Goal: Task Accomplishment & Management: Manage account settings

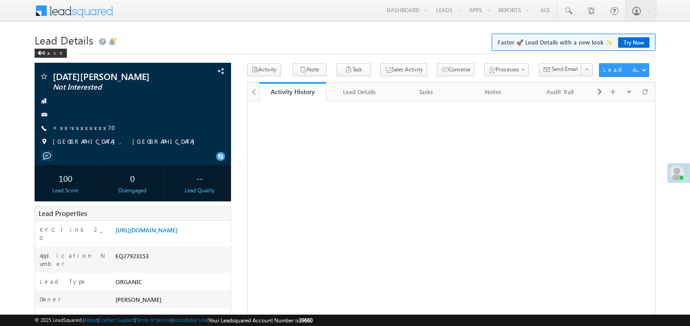
click at [84, 129] on link "+xx-xxxxxxxx70" at bounding box center [87, 128] width 68 height 8
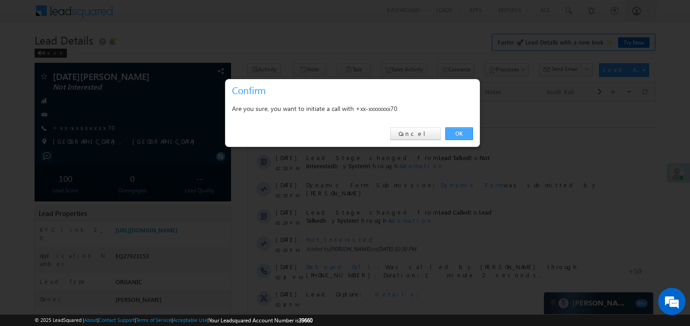
click at [461, 131] on link "OK" at bounding box center [459, 133] width 28 height 13
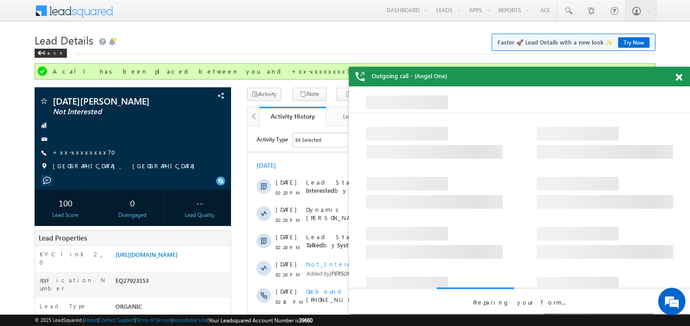
click at [682, 79] on span at bounding box center [678, 78] width 7 height 8
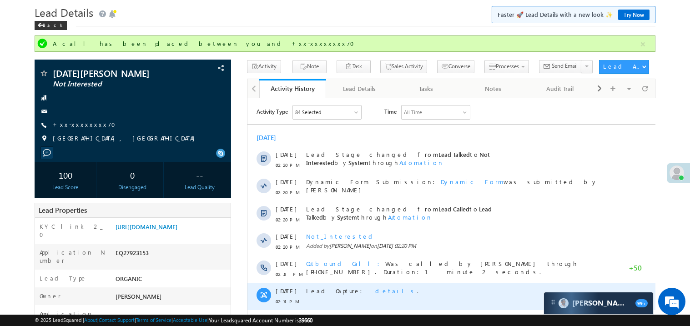
scroll to position [18, 0]
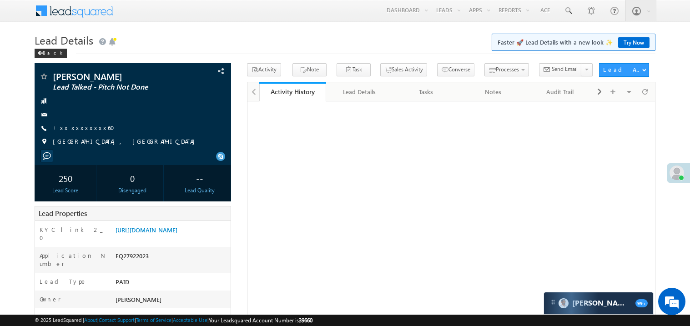
click at [83, 127] on link "+xx-xxxxxxxx60" at bounding box center [86, 128] width 67 height 8
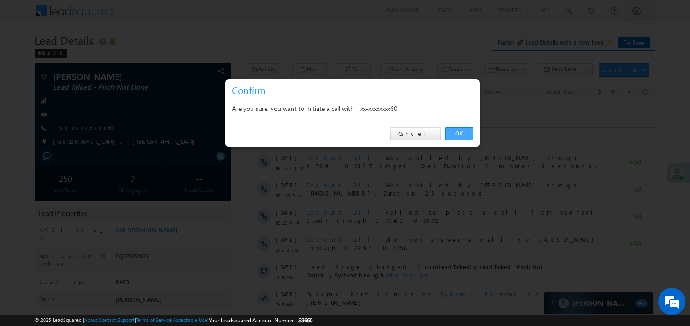
click at [460, 132] on link "OK" at bounding box center [459, 133] width 28 height 13
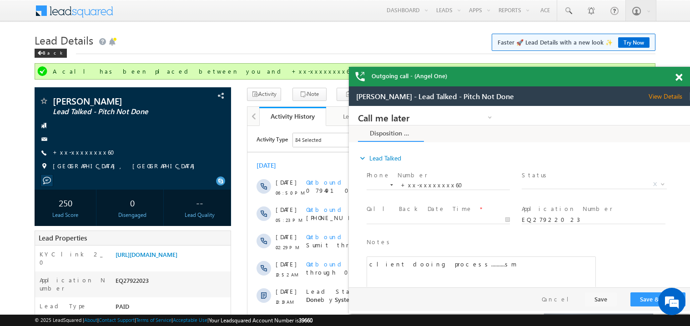
click at [679, 79] on span at bounding box center [678, 78] width 7 height 8
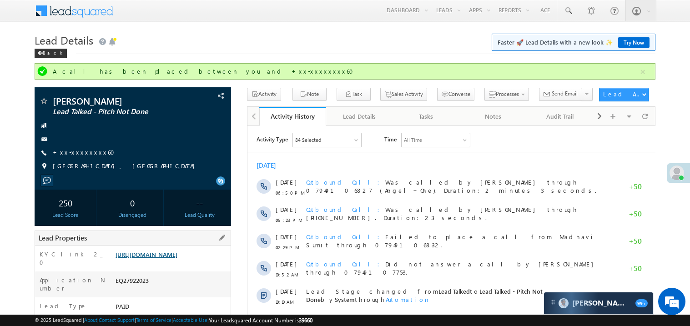
click at [173, 258] on link "https://angelbroking1-pk3em7sa.customui-test.leadsquared.com?leadId=307a9a2a-ae…" at bounding box center [147, 255] width 62 height 8
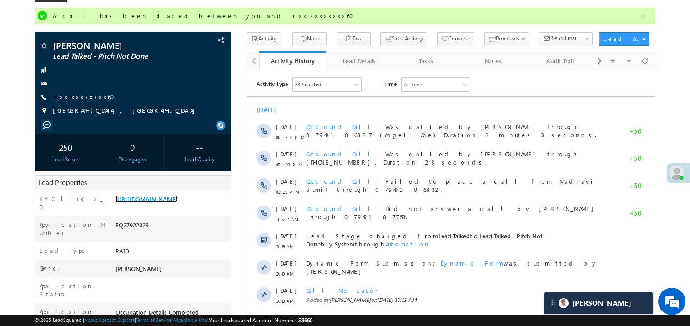
scroll to position [36, 0]
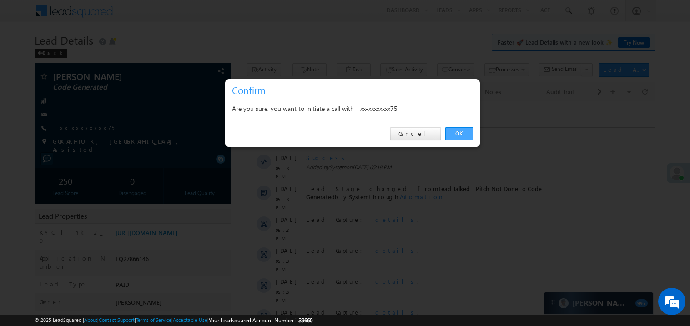
click at [455, 135] on link "OK" at bounding box center [459, 133] width 28 height 13
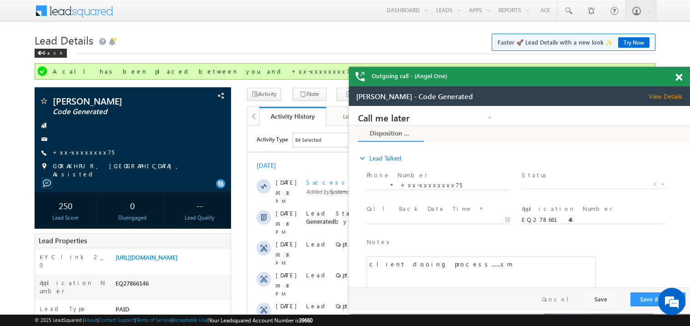
click at [680, 75] on span at bounding box center [678, 78] width 7 height 8
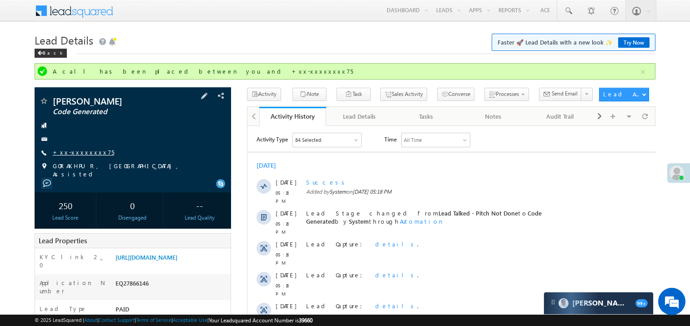
click at [84, 155] on link "+xx-xxxxxxxx75" at bounding box center [83, 152] width 61 height 8
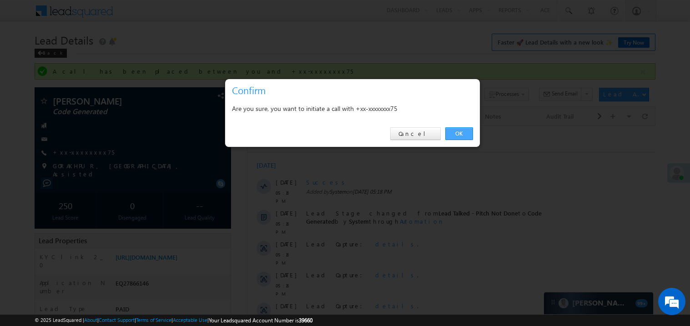
click at [461, 132] on link "OK" at bounding box center [459, 133] width 28 height 13
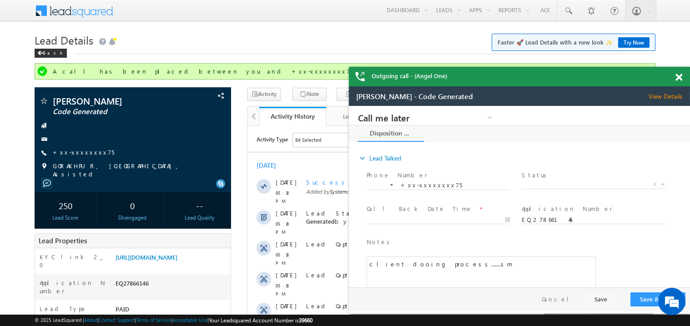
click at [680, 77] on span at bounding box center [678, 78] width 7 height 8
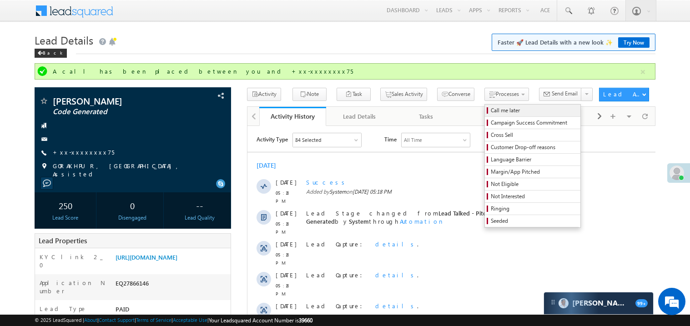
click at [491, 108] on span "Call me later" at bounding box center [534, 110] width 86 height 8
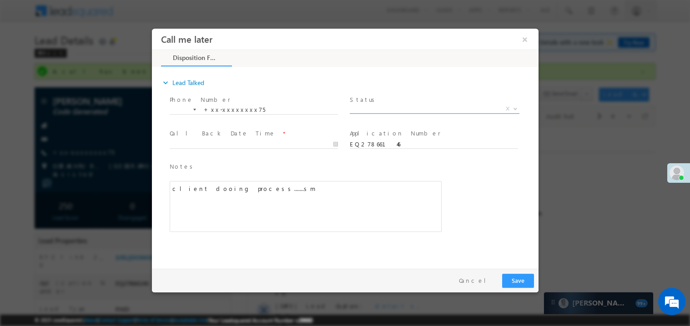
click at [371, 105] on span "X" at bounding box center [434, 108] width 170 height 9
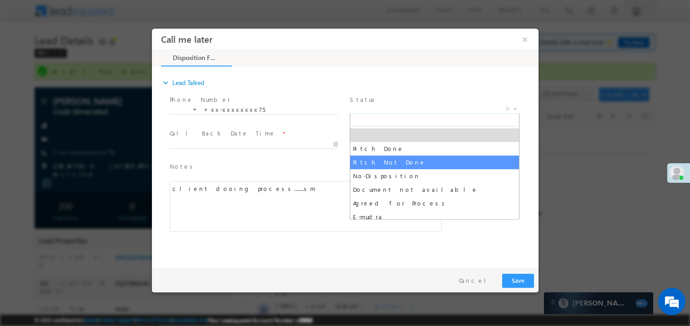
select select "Pitch Not Done"
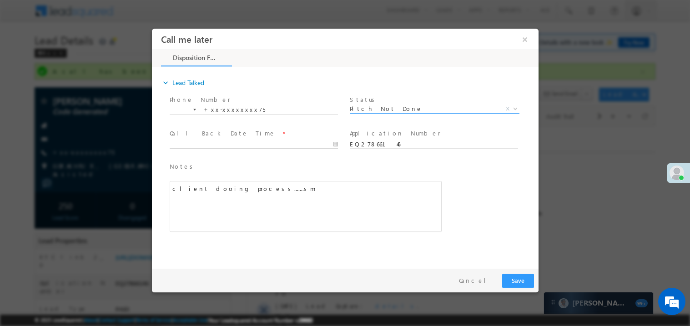
click at [215, 146] on body "Call me later ×" at bounding box center [344, 146] width 387 height 236
type input "08/28/25 8:21 PM"
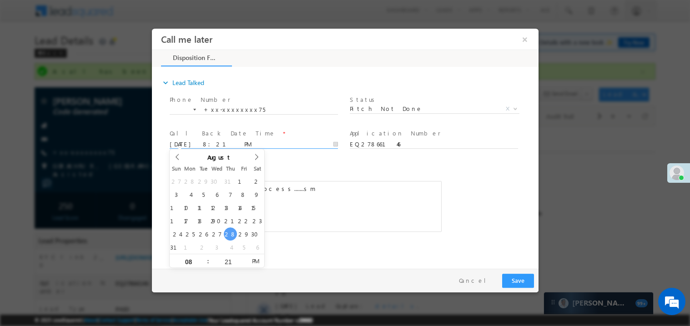
click at [302, 226] on div "client dooing process.......sm" at bounding box center [305, 206] width 272 height 51
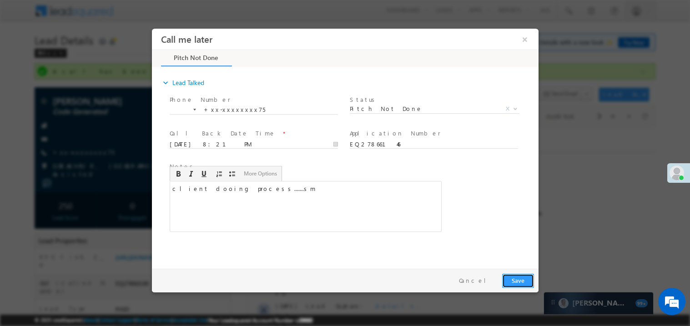
click at [518, 281] on button "Save" at bounding box center [518, 280] width 32 height 14
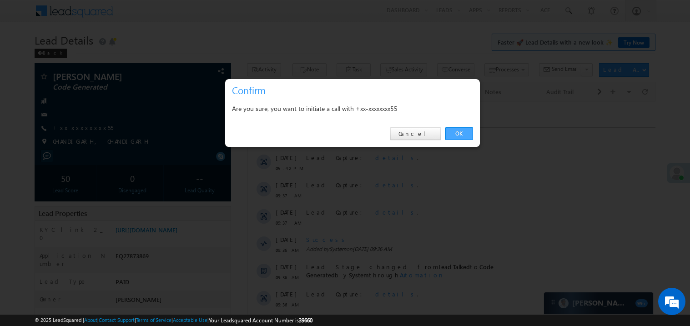
click at [459, 133] on link "OK" at bounding box center [459, 133] width 28 height 13
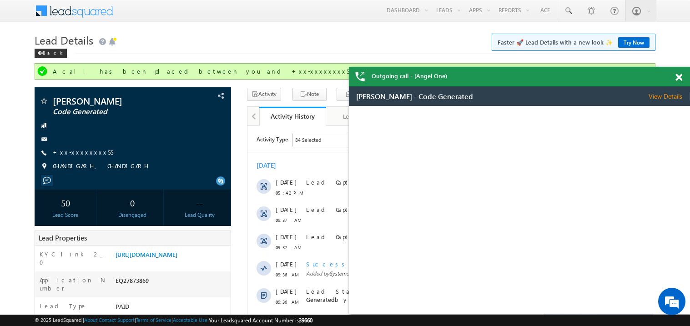
click at [678, 77] on span at bounding box center [678, 78] width 7 height 8
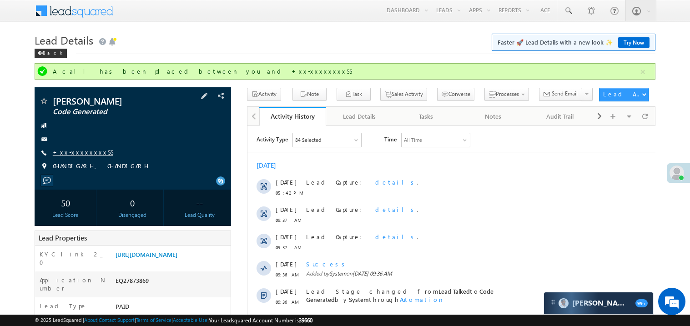
click at [83, 151] on link "+xx-xxxxxxxx55" at bounding box center [83, 152] width 60 height 8
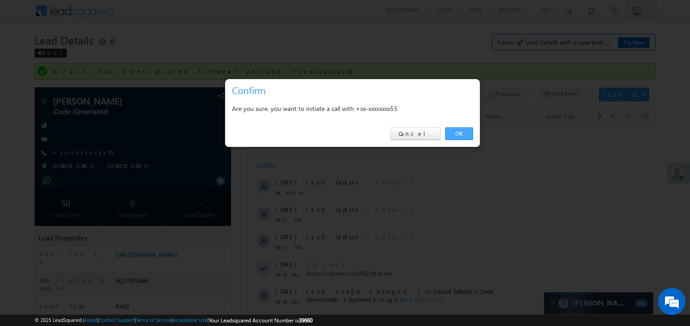
click at [458, 134] on link "OK" at bounding box center [459, 133] width 28 height 13
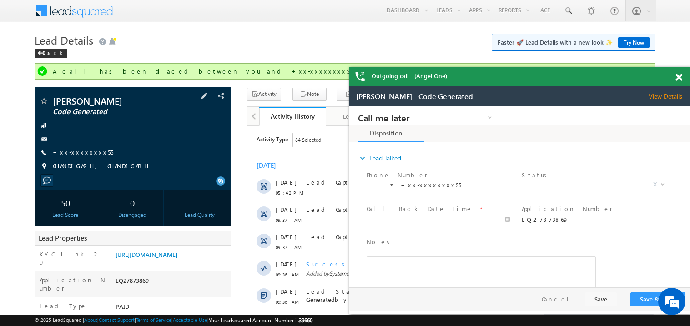
click at [0, 0] on link "+xx-xxxxxxxx55" at bounding box center [0, 0] width 0 height 0
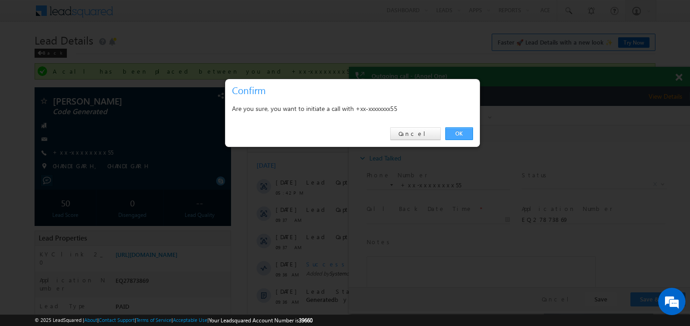
click at [454, 133] on link "OK" at bounding box center [459, 133] width 28 height 13
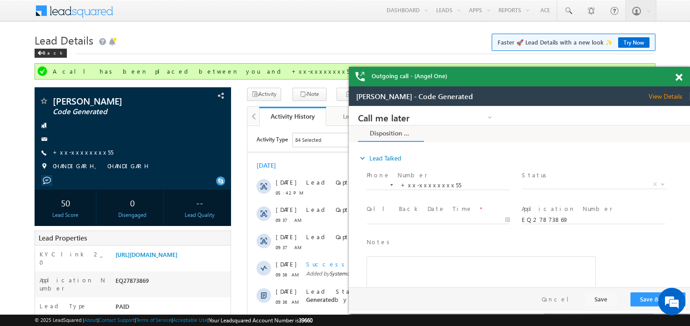
click at [680, 79] on span at bounding box center [678, 78] width 7 height 8
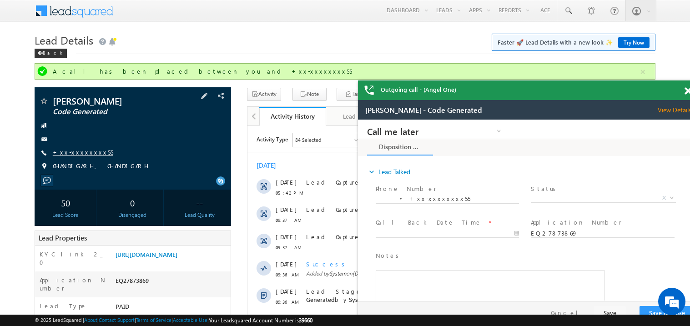
click at [0, 0] on link "+xx-xxxxxxxx55" at bounding box center [0, 0] width 0 height 0
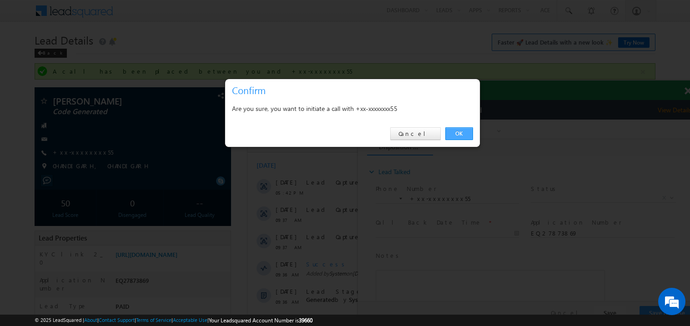
click at [458, 134] on link "OK" at bounding box center [459, 133] width 28 height 13
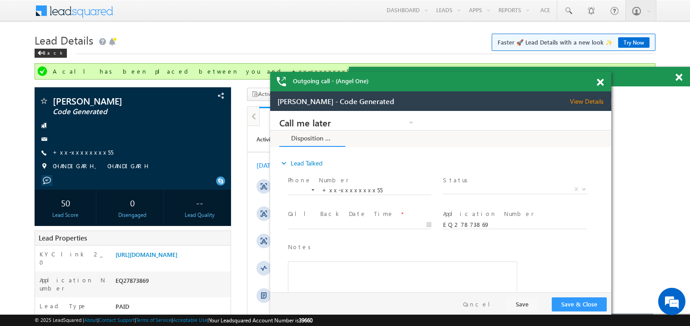
drag, startPoint x: 597, startPoint y: 86, endPoint x: 508, endPoint y: 77, distance: 88.7
click at [508, 77] on div "Outgoing call - (Angel One)" at bounding box center [440, 82] width 341 height 20
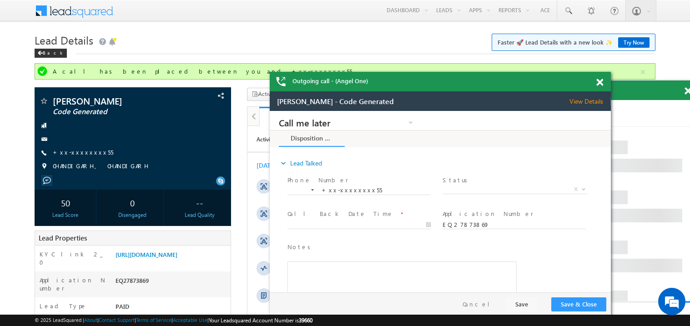
click at [598, 78] on div "Outgoing call - (Angel One)" at bounding box center [440, 82] width 341 height 20
click at [600, 82] on span at bounding box center [599, 83] width 7 height 8
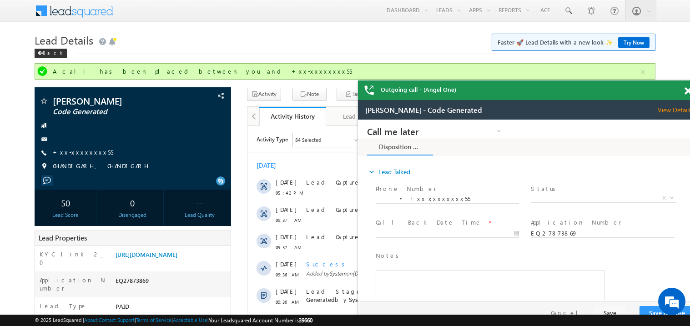
drag, startPoint x: 526, startPoint y: 96, endPoint x: 467, endPoint y: 82, distance: 60.3
click at [467, 82] on div "Outgoing call - (Angel One)" at bounding box center [528, 91] width 341 height 20
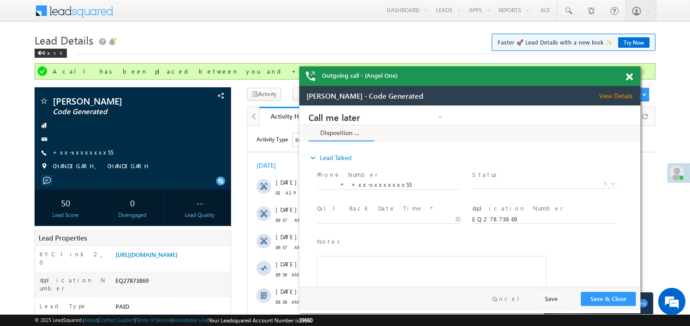
click at [629, 76] on span at bounding box center [629, 77] width 7 height 8
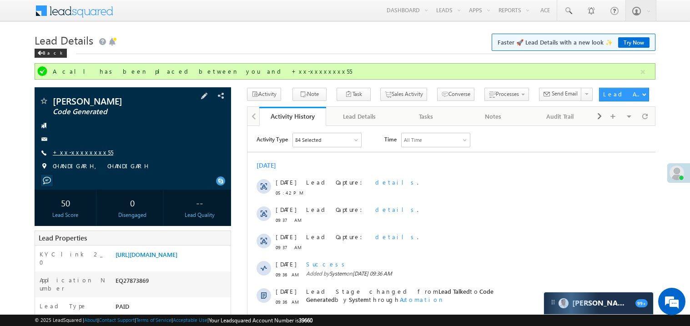
click at [86, 154] on link "+xx-xxxxxxxx55" at bounding box center [83, 152] width 60 height 8
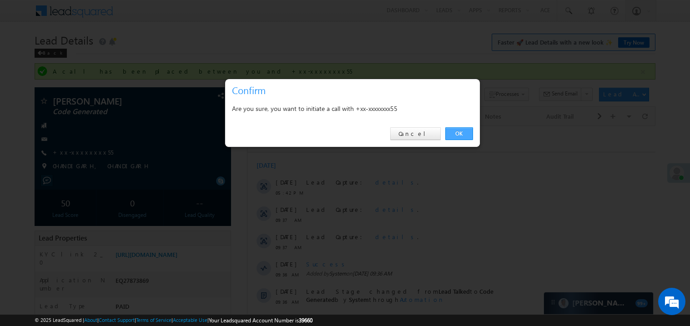
click at [456, 135] on link "OK" at bounding box center [459, 133] width 28 height 13
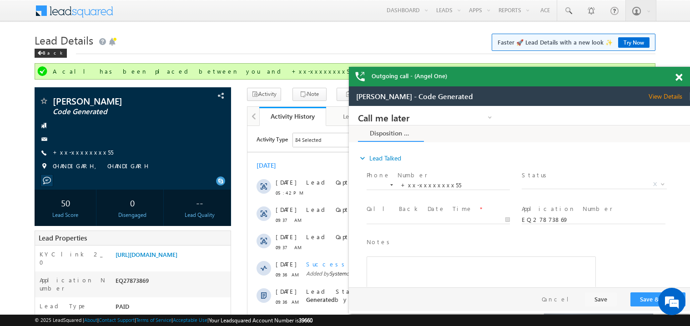
click at [679, 75] on span at bounding box center [678, 78] width 7 height 8
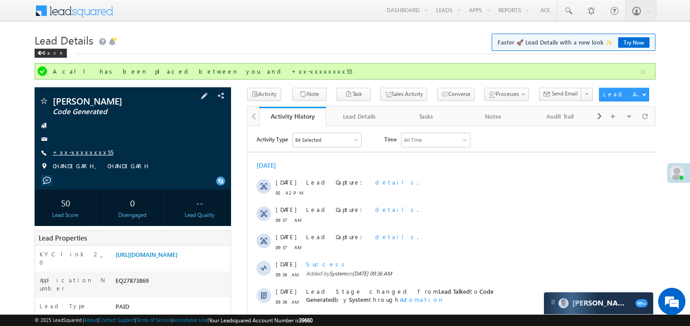
click at [77, 156] on link "+xx-xxxxxxxx55" at bounding box center [83, 152] width 60 height 8
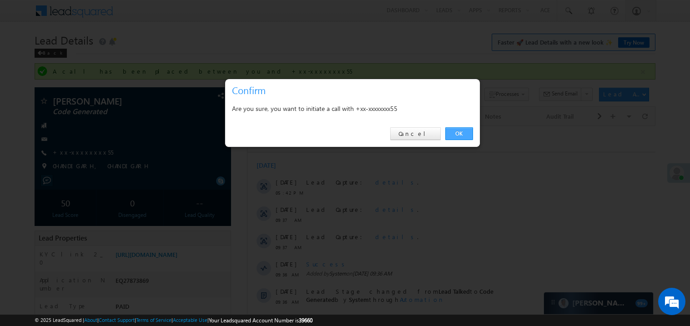
click at [461, 132] on link "OK" at bounding box center [459, 133] width 28 height 13
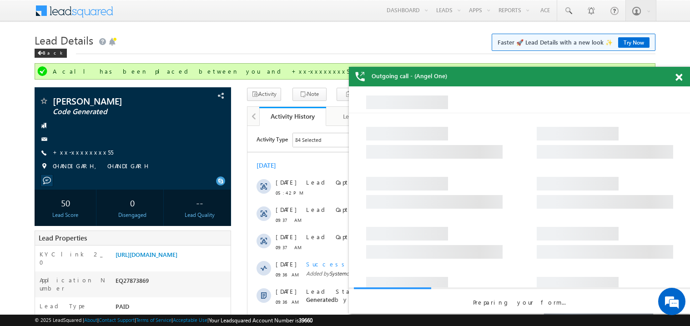
click at [679, 78] on span at bounding box center [678, 78] width 7 height 8
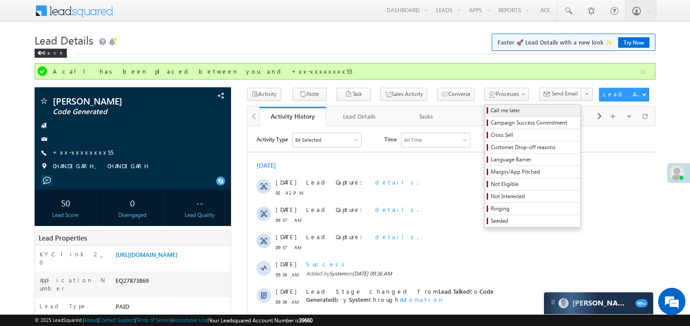
click at [491, 111] on span "Call me later" at bounding box center [534, 110] width 86 height 8
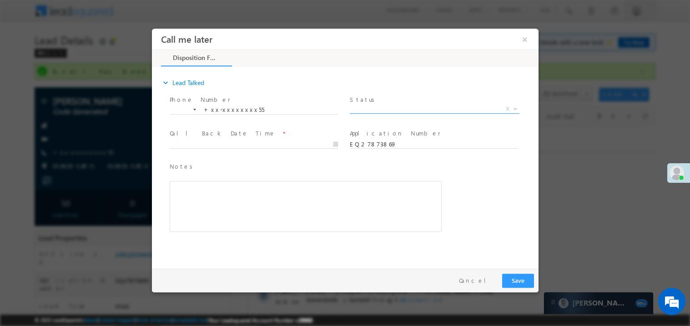
click at [371, 105] on span "X" at bounding box center [434, 108] width 170 height 9
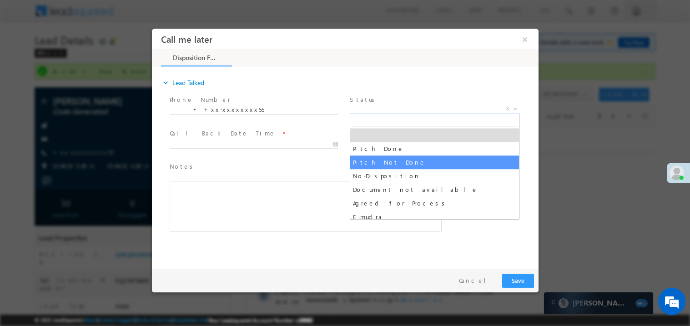
select select "Pitch Not Done"
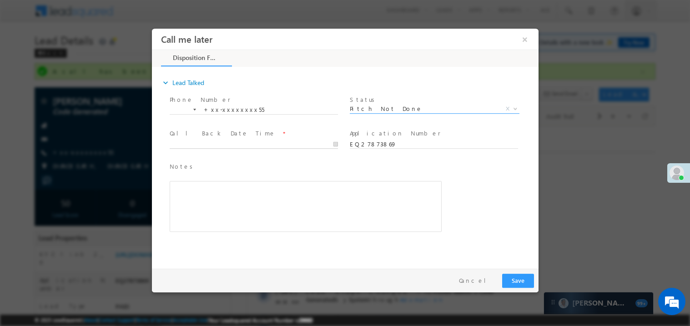
click at [196, 140] on input "text" at bounding box center [253, 144] width 168 height 9
type input "08/28/25 8:26 PM"
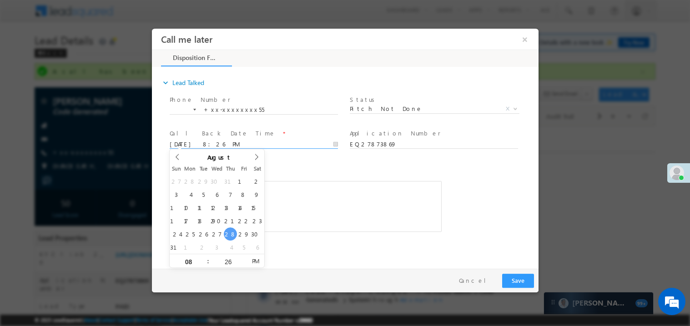
click at [286, 164] on span "Notes *" at bounding box center [298, 166] width 258 height 10
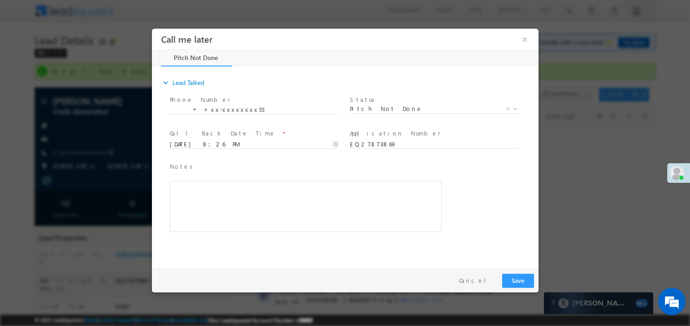
click at [278, 194] on div "Rich Text Editor, 40788eee-0fb2-11ec-a811-0adc8a9d82c2__tab1__section1__Notes__…" at bounding box center [305, 206] width 272 height 51
click at [521, 283] on button "Save" at bounding box center [518, 280] width 32 height 14
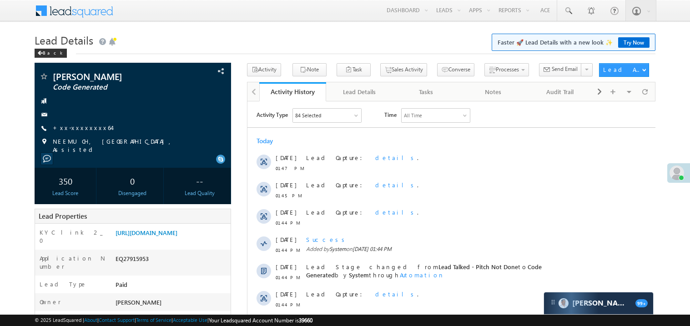
click at [81, 127] on link "+xx-xxxxxxxx64" at bounding box center [82, 128] width 59 height 8
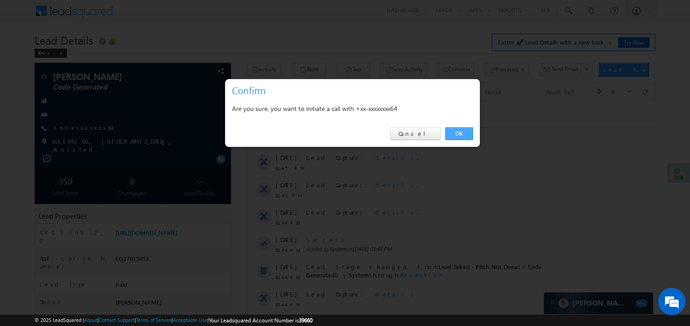
click at [460, 135] on link "OK" at bounding box center [459, 133] width 28 height 13
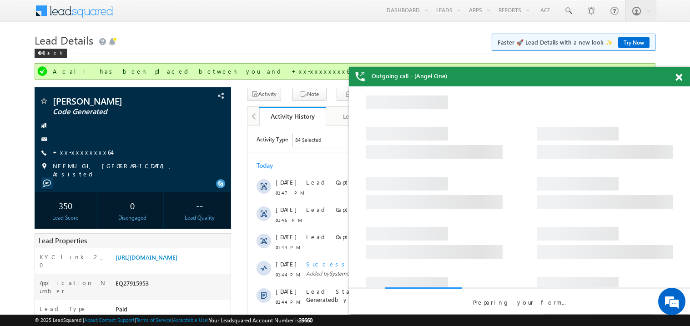
click at [682, 76] on span at bounding box center [678, 78] width 7 height 8
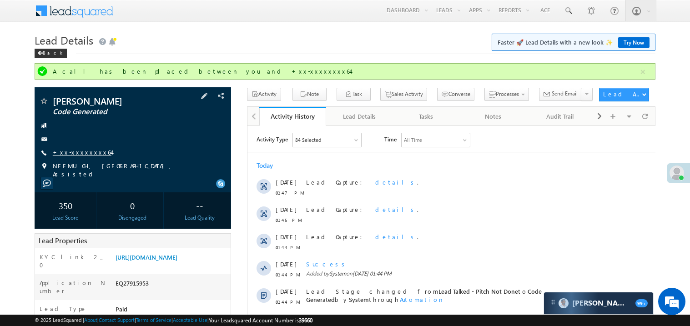
click at [78, 151] on link "+xx-xxxxxxxx64" at bounding box center [82, 152] width 59 height 8
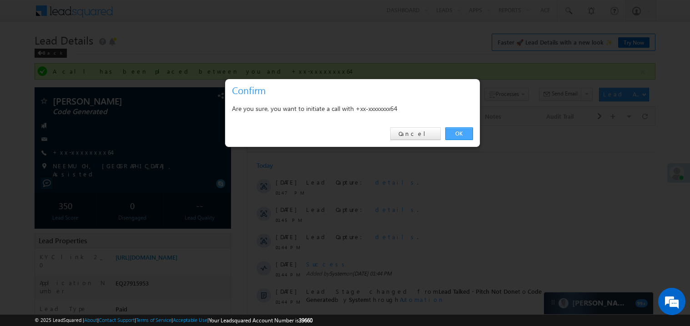
click at [459, 134] on link "OK" at bounding box center [459, 133] width 28 height 13
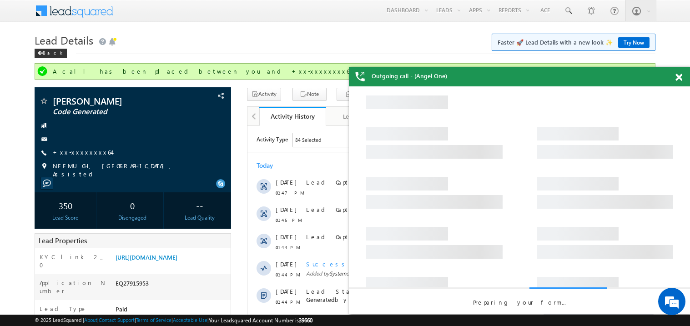
click at [680, 80] on span at bounding box center [678, 78] width 7 height 8
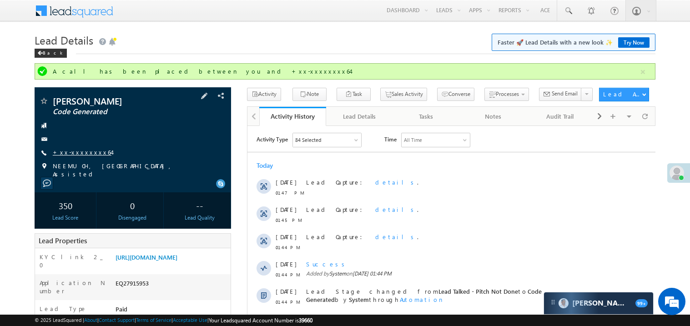
click at [80, 152] on link "+xx-xxxxxxxx64" at bounding box center [82, 152] width 59 height 8
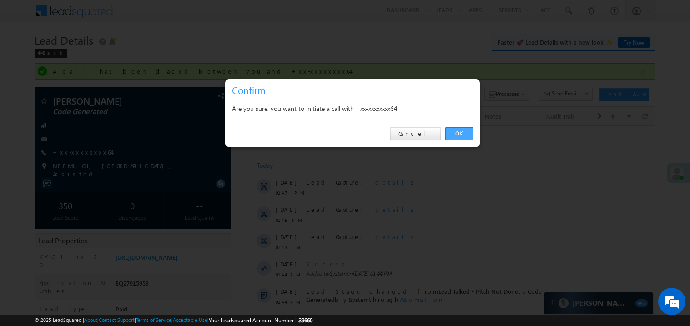
click at [455, 133] on link "OK" at bounding box center [459, 133] width 28 height 13
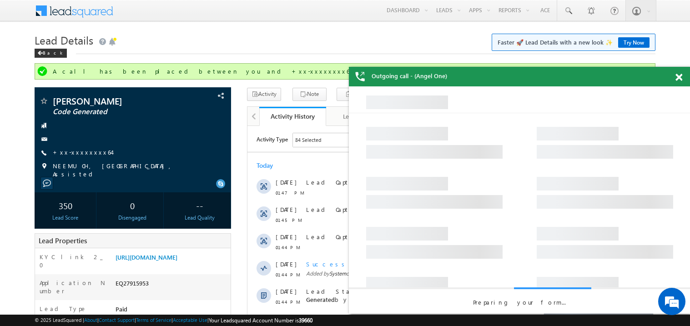
click at [683, 78] on div at bounding box center [684, 76] width 12 height 18
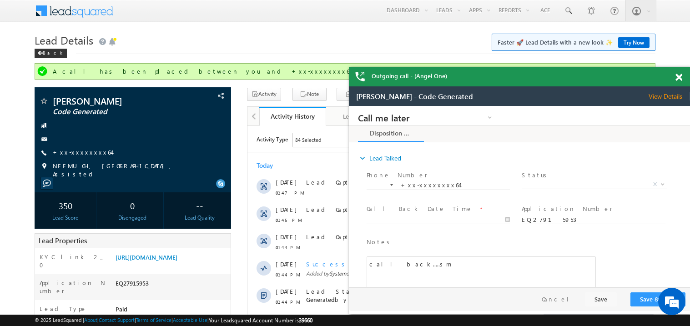
click at [682, 78] on span at bounding box center [678, 78] width 7 height 8
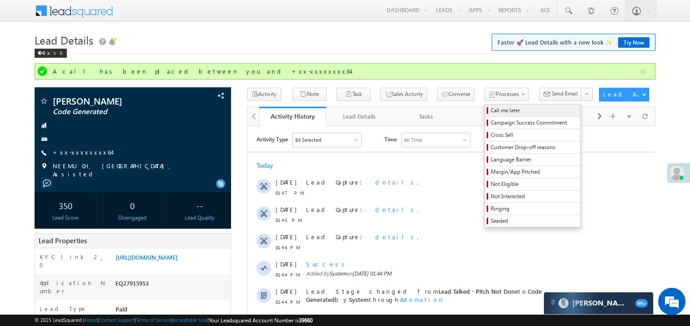
click at [491, 109] on span "Call me later" at bounding box center [534, 110] width 86 height 8
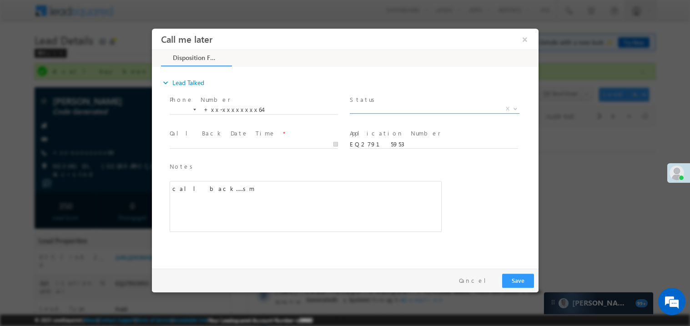
click at [405, 110] on span "X" at bounding box center [434, 108] width 170 height 9
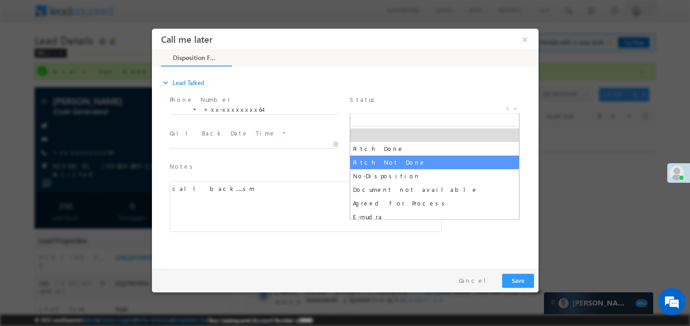
select select "Pitch Not Done"
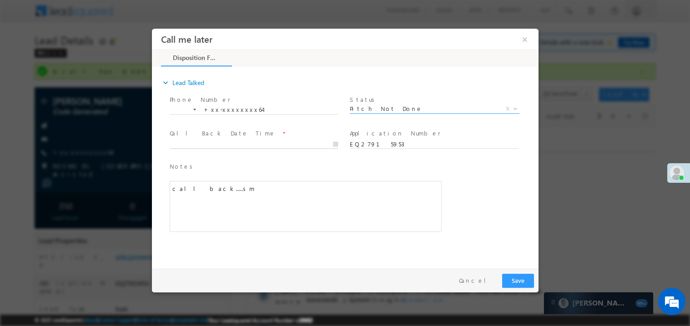
click at [201, 140] on body "Call me later ×" at bounding box center [344, 146] width 387 height 236
type input "08/28/25 8:28 PM"
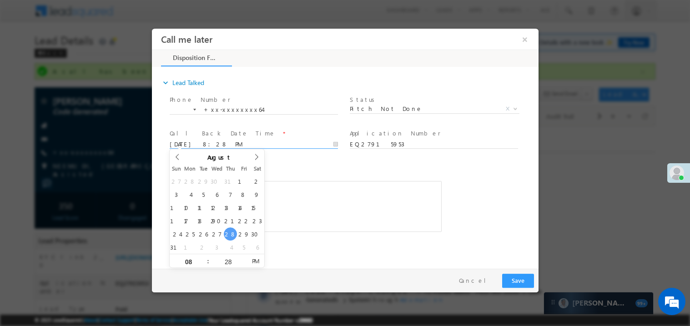
click at [309, 191] on div "call back.....sm" at bounding box center [305, 206] width 272 height 51
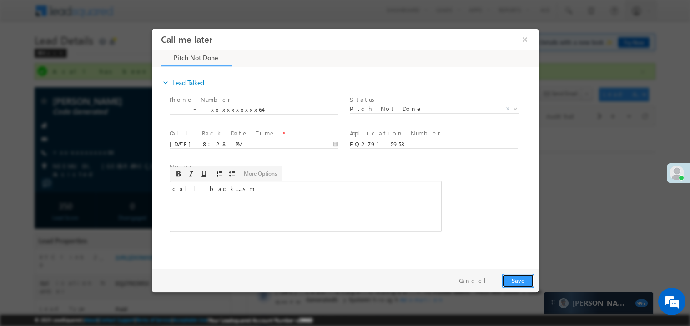
click at [510, 274] on button "Save" at bounding box center [518, 280] width 32 height 14
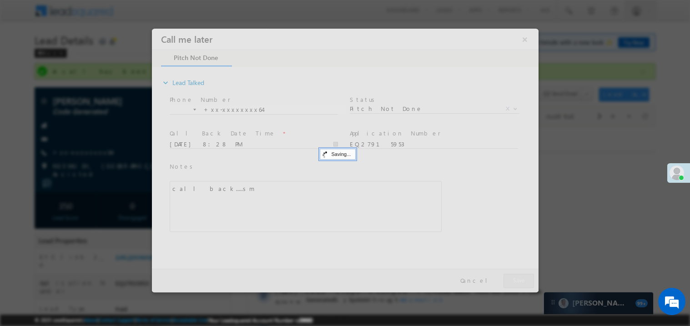
click at [510, 274] on div at bounding box center [344, 160] width 387 height 264
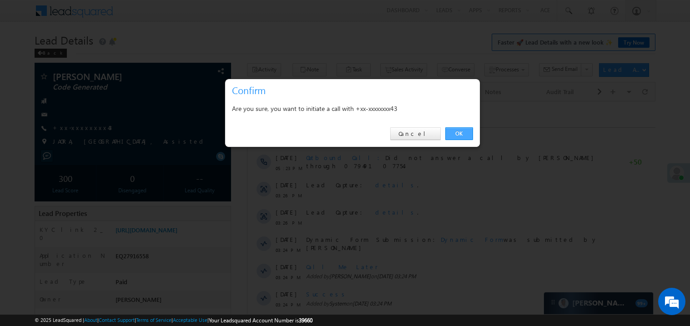
click at [462, 135] on link "OK" at bounding box center [459, 133] width 28 height 13
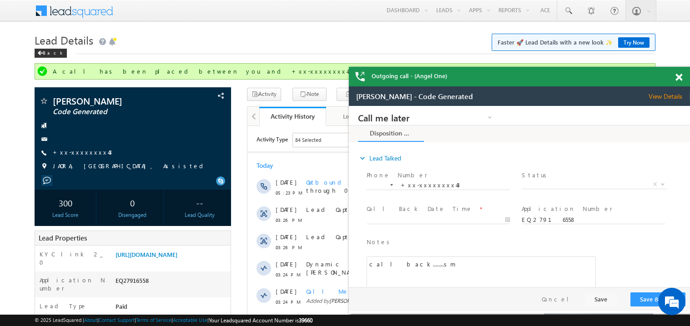
click at [679, 76] on span at bounding box center [678, 78] width 7 height 8
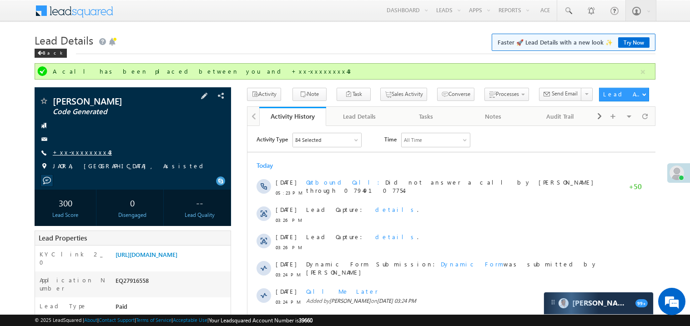
click at [73, 153] on link "+xx-xxxxxxxx43" at bounding box center [82, 152] width 59 height 8
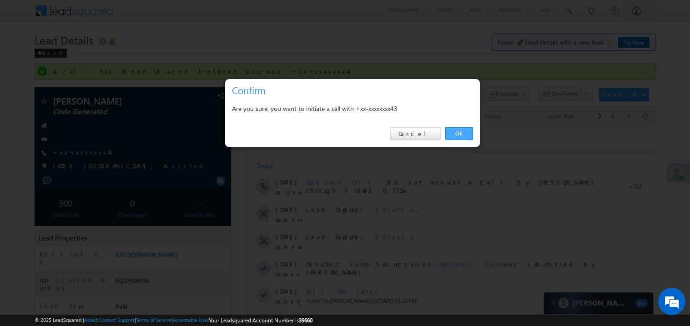
click at [458, 133] on link "OK" at bounding box center [459, 133] width 28 height 13
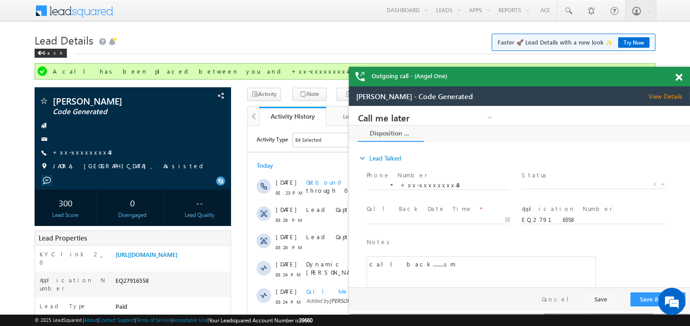
click at [679, 76] on span at bounding box center [678, 78] width 7 height 8
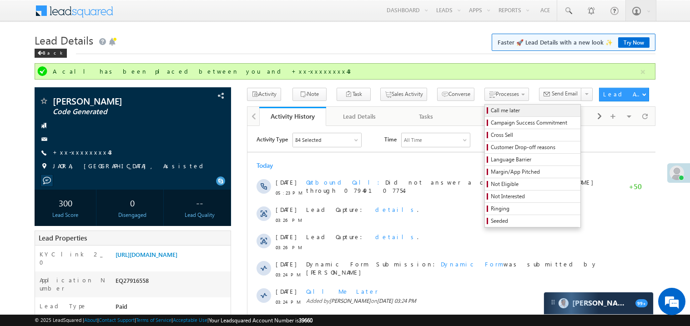
click at [491, 112] on span "Call me later" at bounding box center [534, 110] width 86 height 8
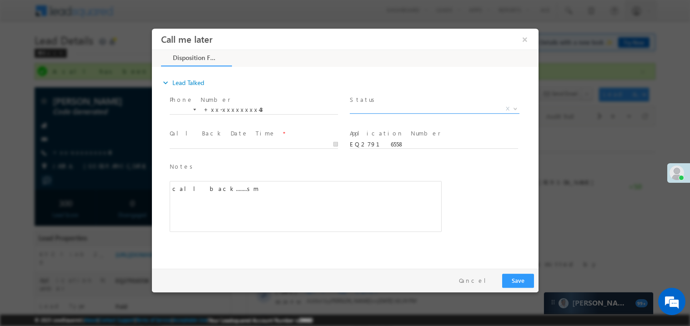
click at [367, 107] on span "X" at bounding box center [434, 108] width 170 height 9
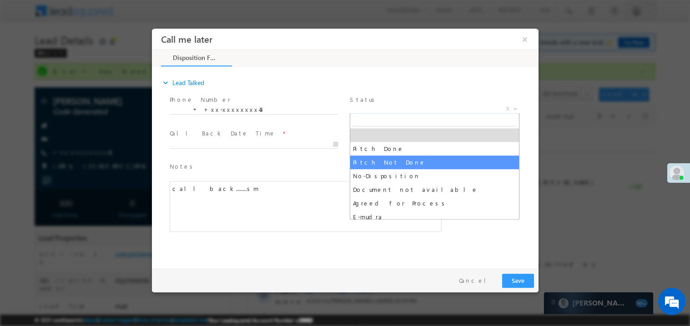
select select "Pitch Not Done"
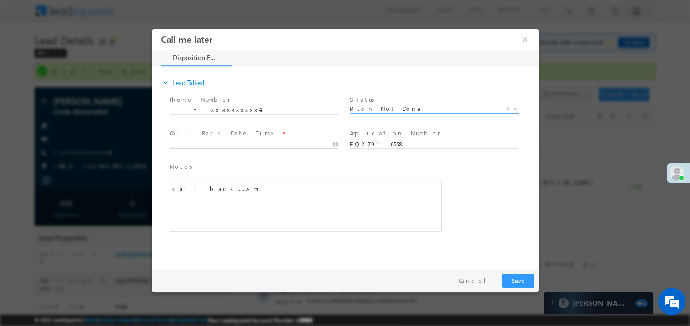
click at [197, 142] on body "Call me later ×" at bounding box center [344, 146] width 387 height 236
type input "08/28/25 8:30 PM"
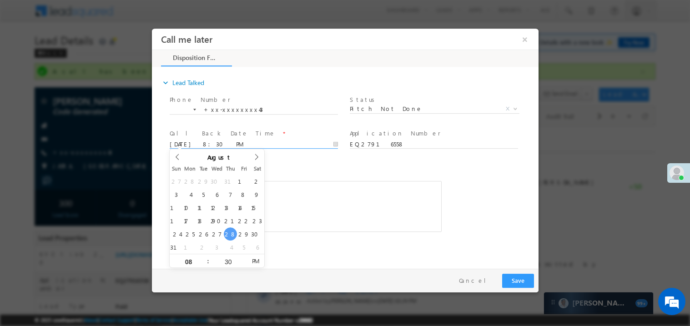
click at [334, 202] on div "call back........sm" at bounding box center [305, 206] width 272 height 51
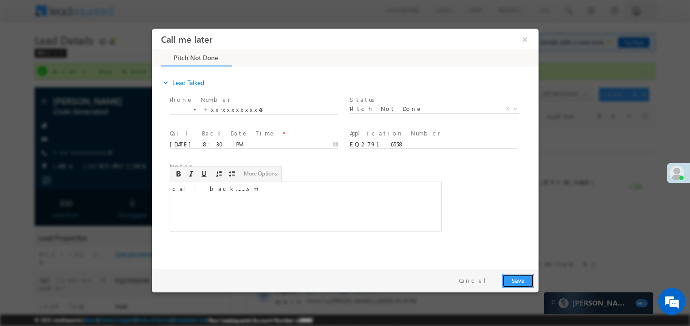
click at [520, 282] on button "Save" at bounding box center [518, 280] width 32 height 14
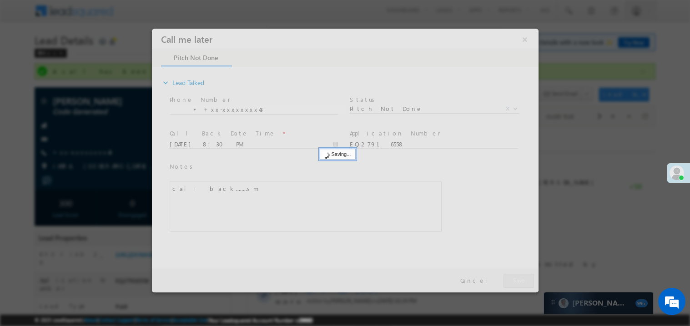
click at [520, 282] on div at bounding box center [344, 160] width 387 height 264
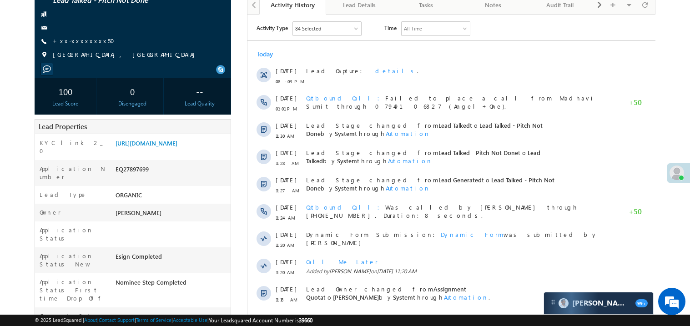
scroll to position [91, 0]
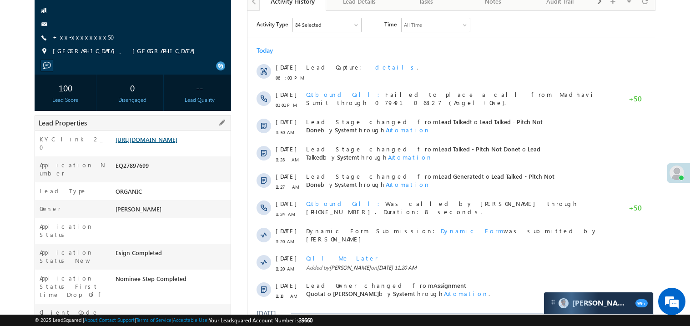
click at [173, 143] on link "[URL][DOMAIN_NAME]" at bounding box center [147, 140] width 62 height 8
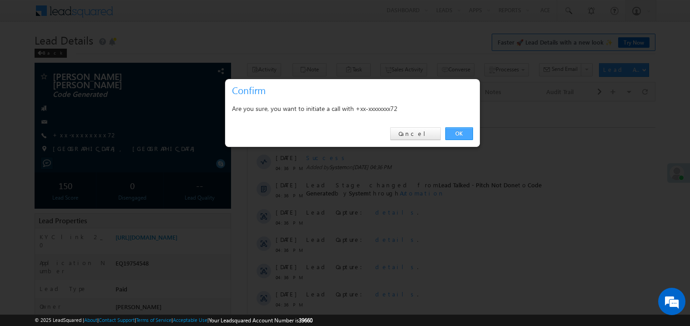
click at [458, 133] on link "OK" at bounding box center [459, 133] width 28 height 13
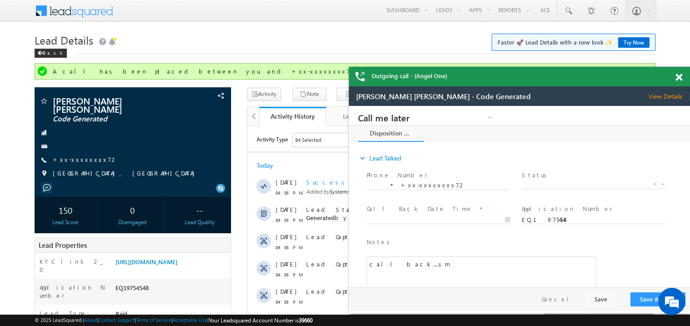
click at [679, 77] on span at bounding box center [678, 78] width 7 height 8
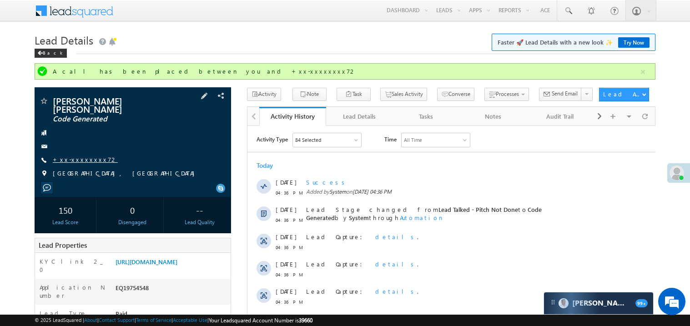
click at [75, 156] on link "+xx-xxxxxxxx72" at bounding box center [85, 160] width 65 height 8
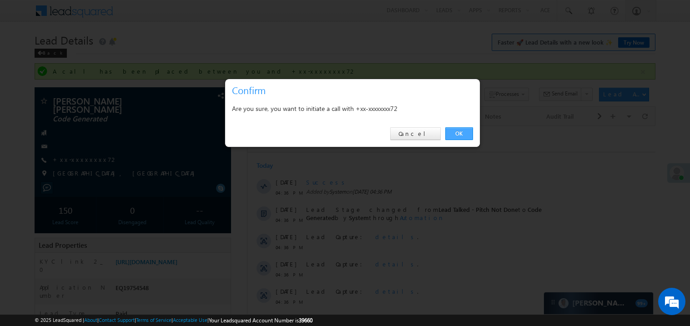
click at [457, 135] on link "OK" at bounding box center [459, 133] width 28 height 13
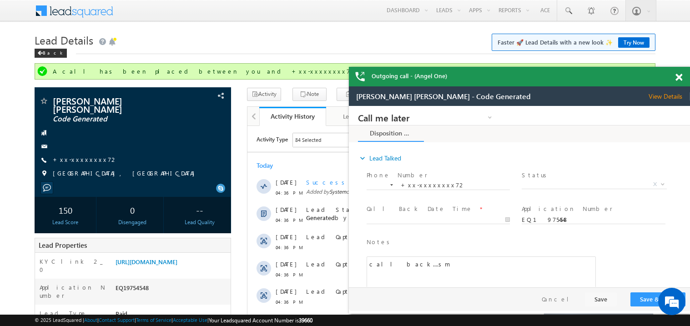
click at [680, 80] on span at bounding box center [678, 78] width 7 height 8
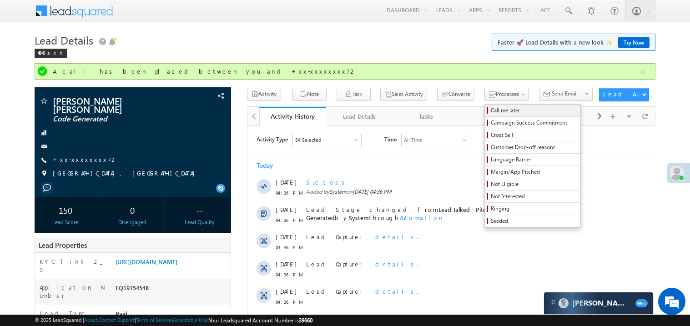
click at [491, 110] on span "Call me later" at bounding box center [534, 110] width 86 height 8
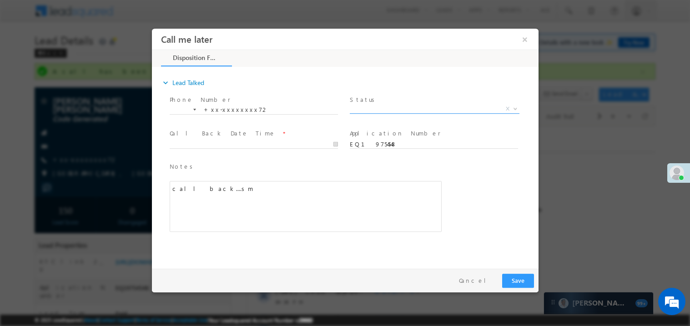
click at [379, 110] on span "X" at bounding box center [434, 108] width 170 height 9
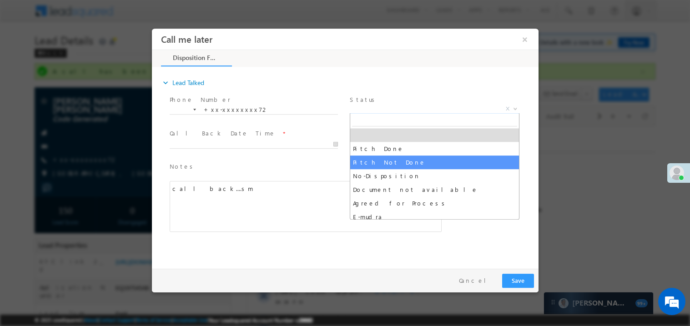
select select "Pitch Not Done"
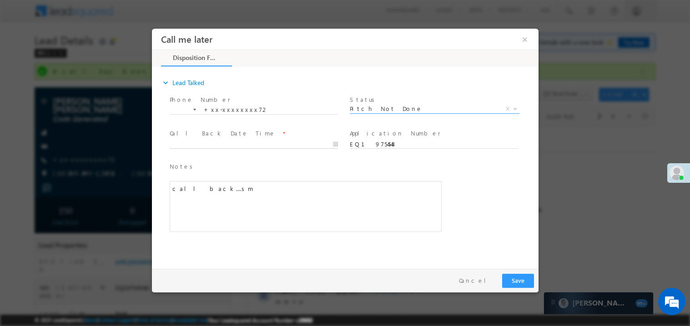
click at [218, 146] on body "Call me later ×" at bounding box center [344, 146] width 387 height 236
type input "08/28/25 8:34 PM"
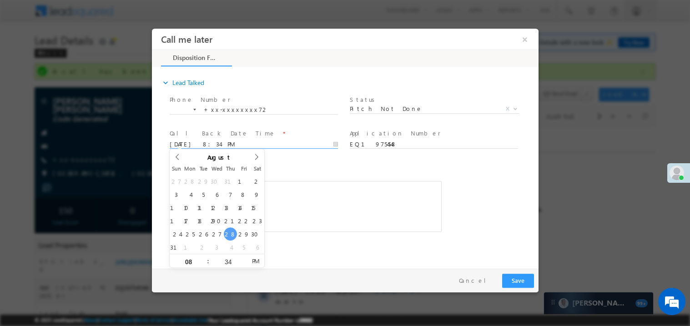
click at [291, 190] on div "call back....sm" at bounding box center [305, 206] width 272 height 51
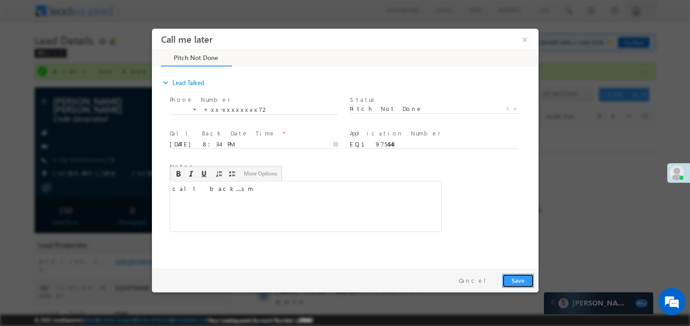
click at [524, 277] on button "Save" at bounding box center [518, 280] width 32 height 14
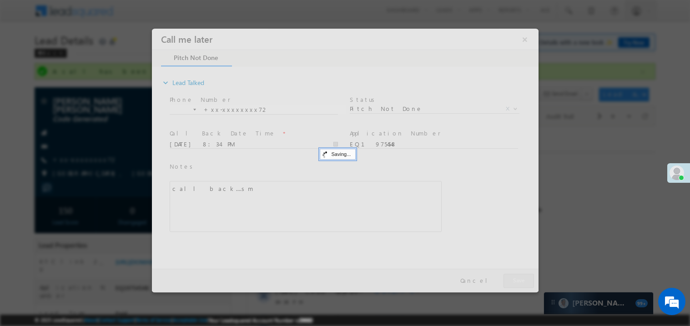
click at [524, 277] on div at bounding box center [344, 160] width 387 height 264
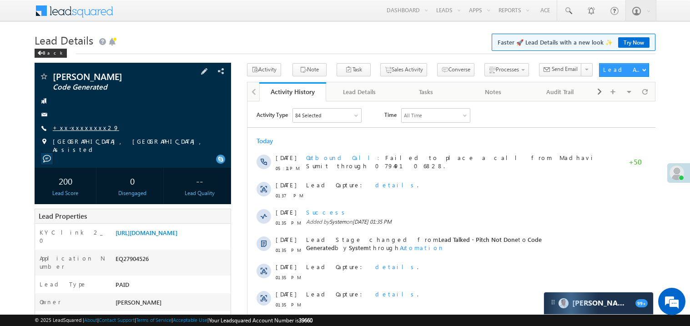
click at [78, 128] on link "+xx-xxxxxxxx29" at bounding box center [86, 128] width 66 height 8
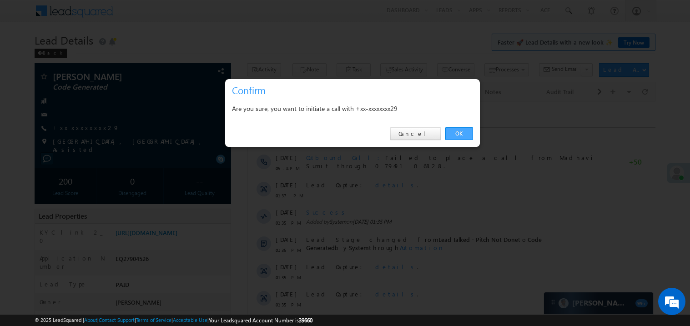
click at [458, 136] on link "OK" at bounding box center [459, 133] width 28 height 13
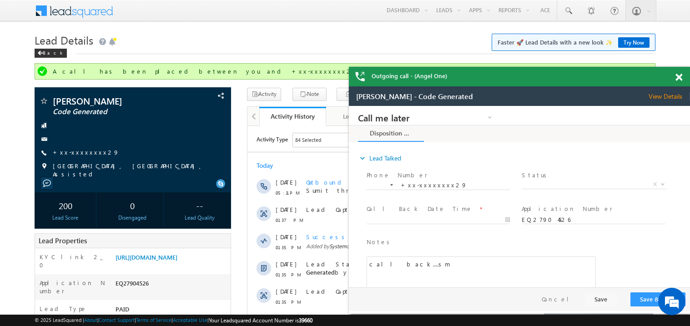
click at [679, 76] on span at bounding box center [678, 78] width 7 height 8
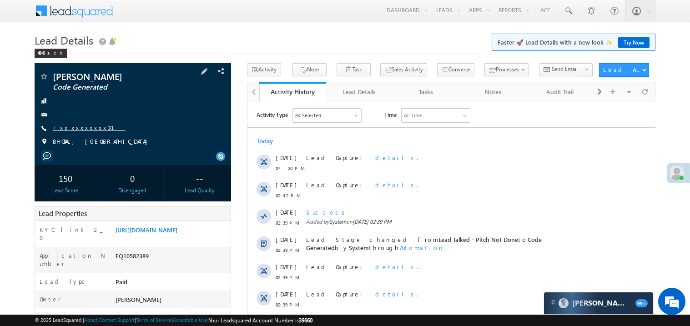
click at [85, 130] on link "+xx-xxxxxxxx31" at bounding box center [89, 128] width 73 height 8
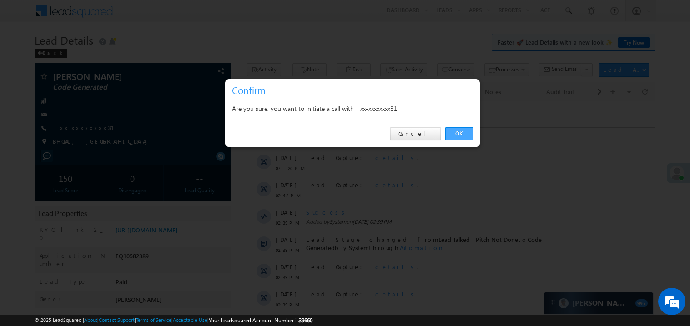
click at [455, 131] on link "OK" at bounding box center [459, 133] width 28 height 13
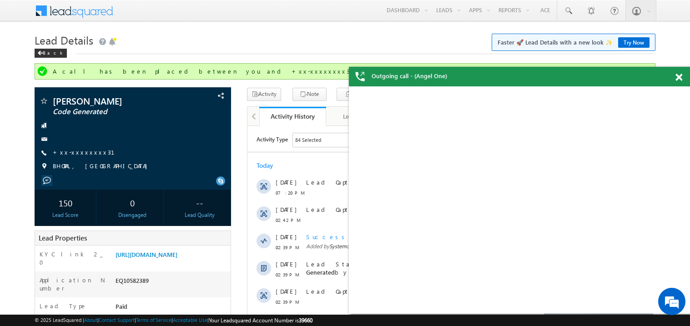
click at [679, 78] on span at bounding box center [678, 78] width 7 height 8
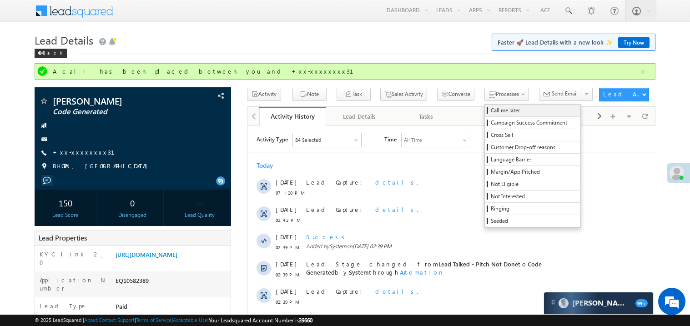
click at [491, 111] on span "Call me later" at bounding box center [534, 110] width 86 height 8
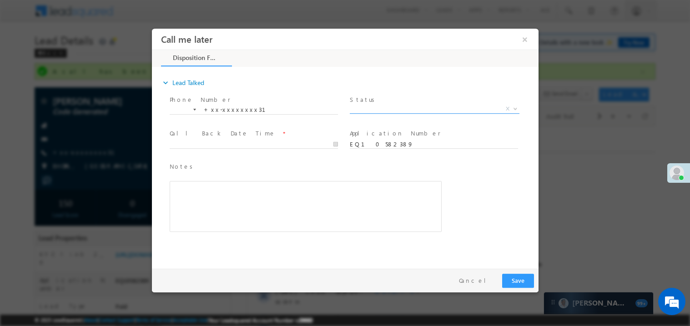
click at [387, 109] on span "X" at bounding box center [434, 108] width 170 height 9
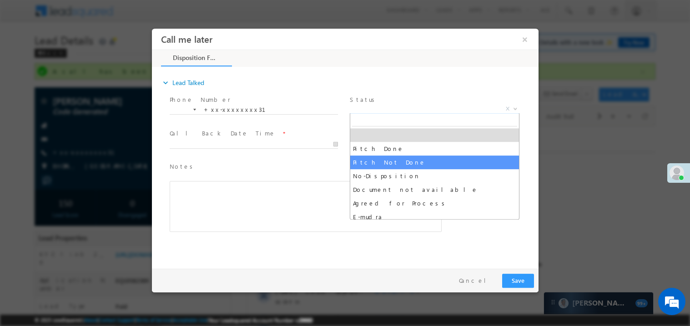
select select "Pitch Not Done"
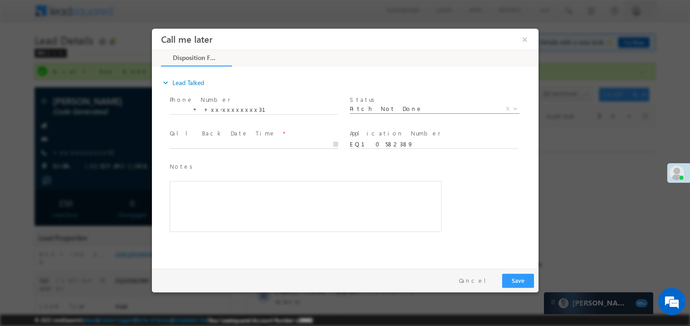
click at [231, 145] on body "Call me later ×" at bounding box center [344, 146] width 387 height 236
type input "08/28/25 8:37 PM"
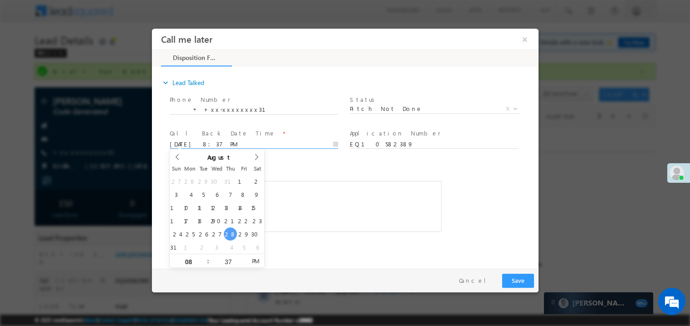
click at [288, 186] on div "Rich Text Editor, 40788eee-0fb2-11ec-a811-0adc8a9d82c2__tab1__section1__Notes__…" at bounding box center [305, 206] width 272 height 51
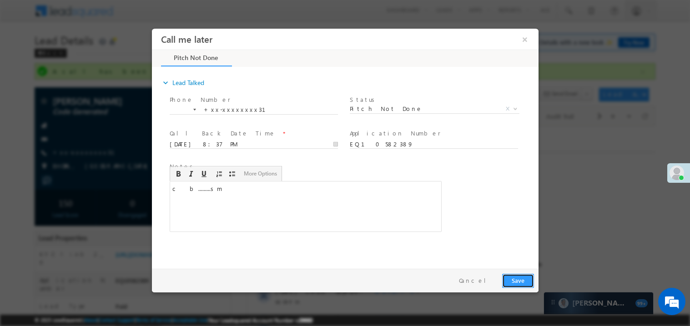
click at [518, 284] on button "Save" at bounding box center [518, 280] width 32 height 14
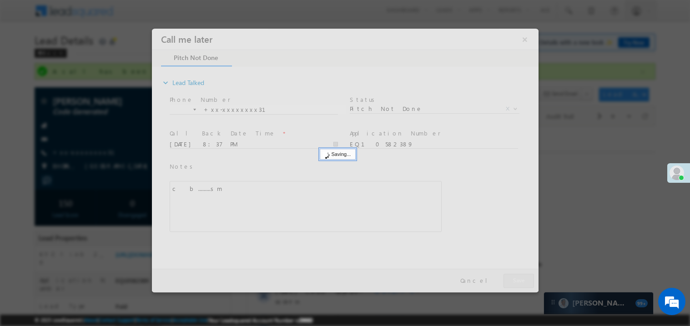
click at [518, 284] on div at bounding box center [344, 160] width 387 height 264
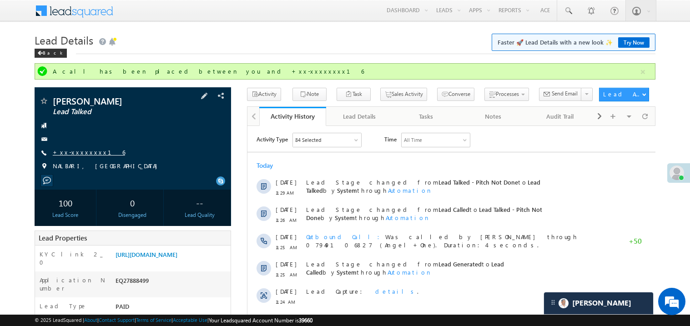
click at [72, 154] on link "+xx-xxxxxxxx16" at bounding box center [89, 152] width 72 height 8
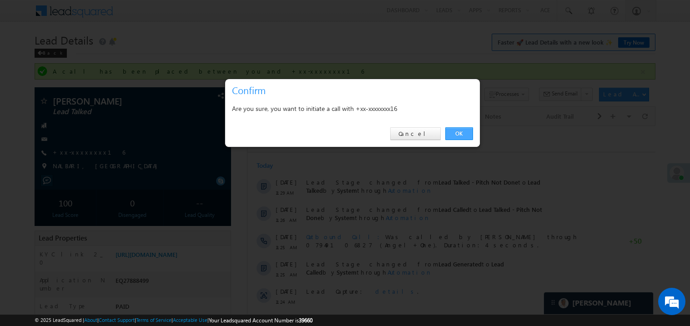
click at [463, 134] on link "OK" at bounding box center [459, 133] width 28 height 13
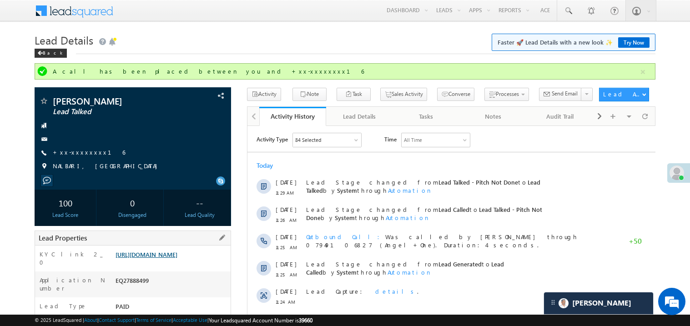
click at [177, 258] on link "https://angelbroking1-pk3em7sa.customui-test.leadsquared.com?leadId=5657ba60-e0…" at bounding box center [147, 255] width 62 height 8
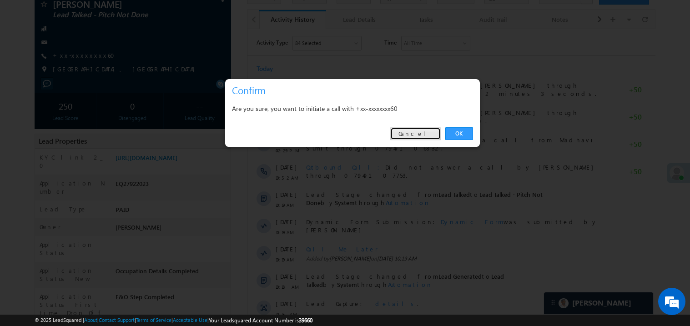
click at [412, 140] on link "Cancel" at bounding box center [415, 133] width 50 height 13
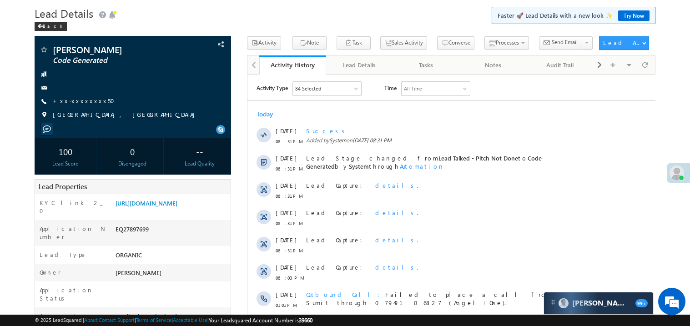
scroll to position [1, 0]
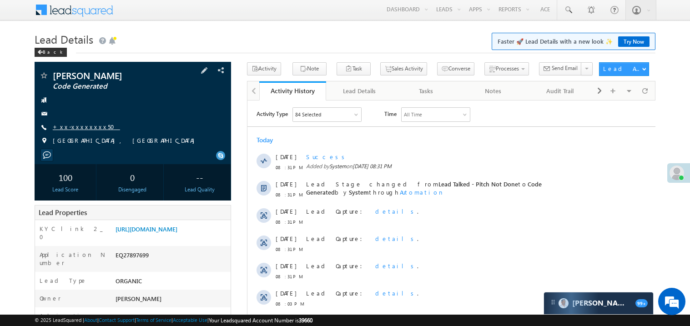
click at [80, 127] on link "+xx-xxxxxxxx50" at bounding box center [86, 127] width 67 height 8
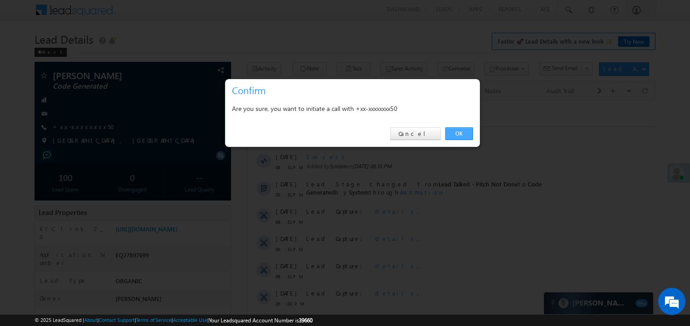
click at [453, 135] on link "OK" at bounding box center [459, 133] width 28 height 13
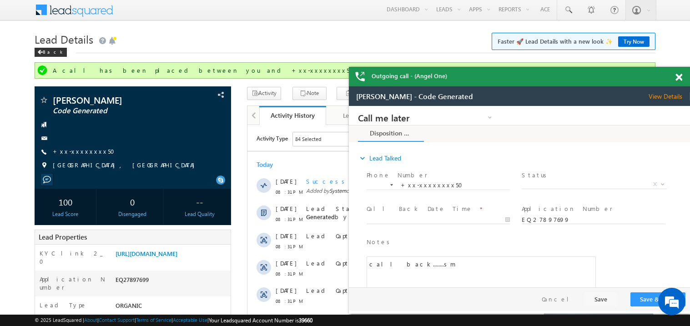
scroll to position [0, 0]
click at [682, 78] on span at bounding box center [678, 78] width 7 height 8
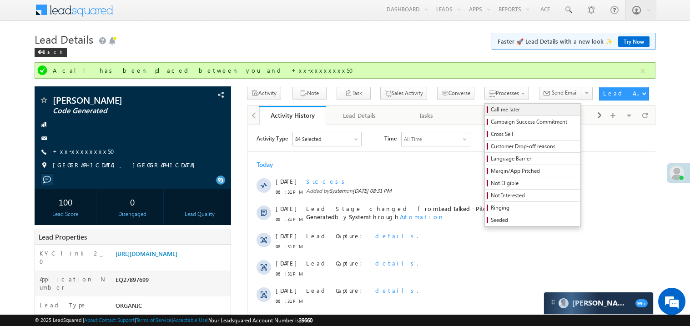
click at [491, 111] on span "Call me later" at bounding box center [534, 110] width 86 height 8
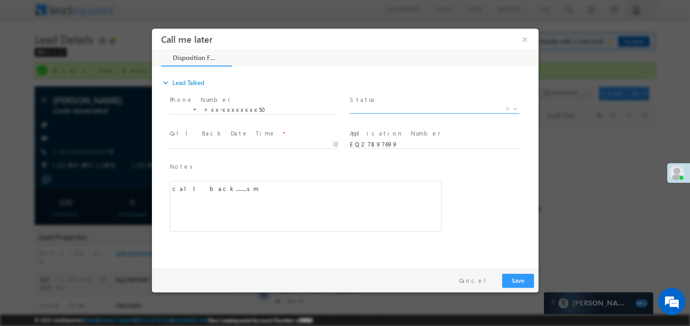
click at [365, 109] on span "X" at bounding box center [434, 108] width 170 height 9
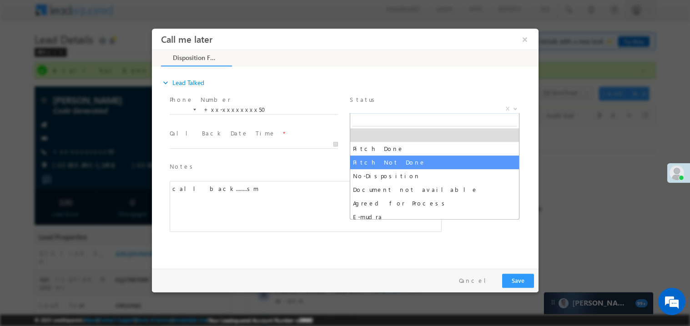
select select "Pitch Not Done"
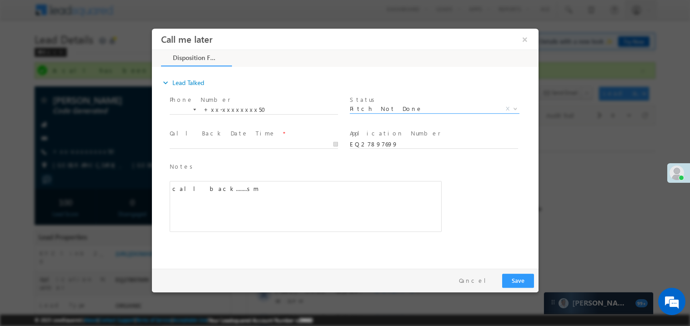
click at [210, 150] on span at bounding box center [253, 153] width 168 height 10
click at [210, 146] on body "Call me later ×" at bounding box center [344, 146] width 387 height 236
type input "08/28/25 8:43 PM"
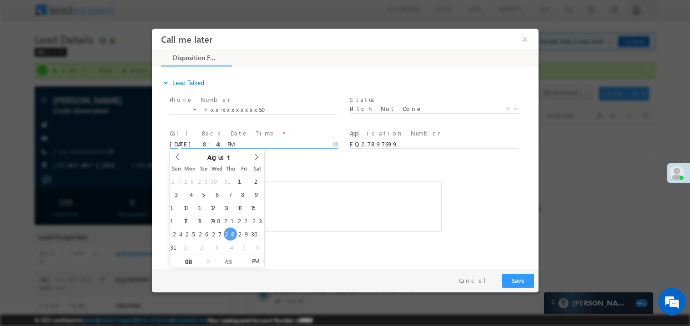
click at [286, 171] on div "Notes * call back........sm Editor toolbars Basic Styles Bold Italic Underline …" at bounding box center [305, 196] width 272 height 70
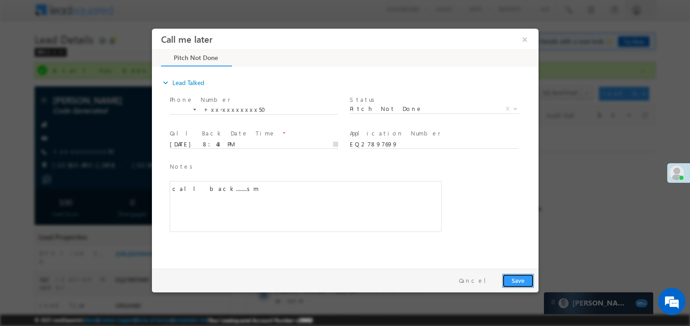
click at [520, 278] on button "Save" at bounding box center [518, 280] width 32 height 14
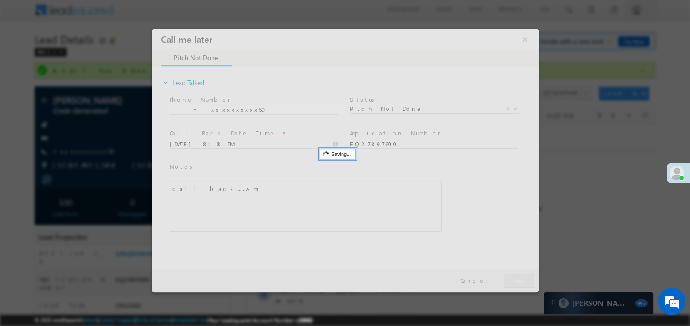
click at [520, 278] on div at bounding box center [344, 160] width 387 height 264
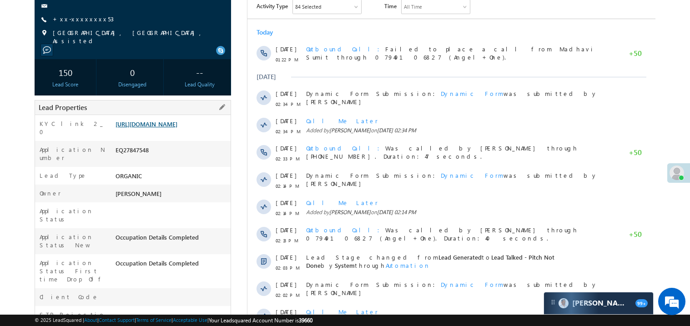
click at [169, 128] on link "https://angelbroking1-pk3em7sa.customui-test.leadsquared.com?leadId=b240dc06-49…" at bounding box center [147, 124] width 62 height 8
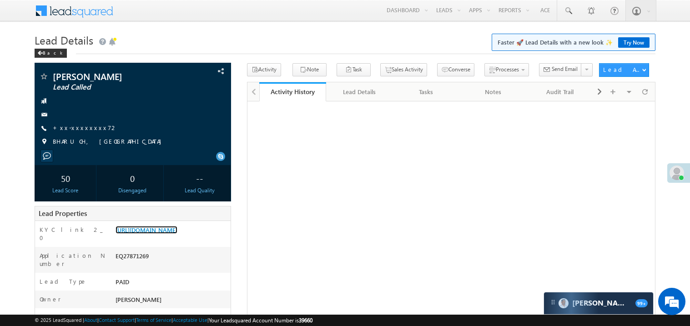
click at [161, 232] on link "[URL][DOMAIN_NAME]" at bounding box center [147, 230] width 62 height 8
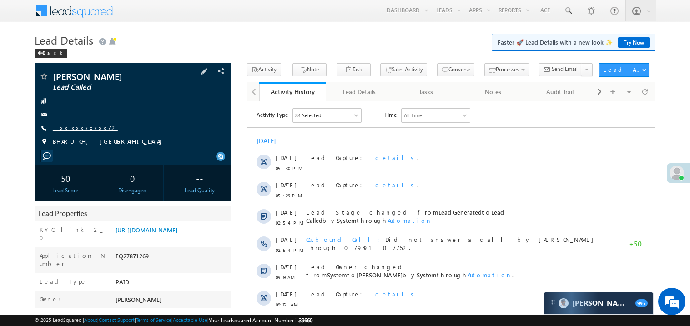
drag, startPoint x: 71, startPoint y: 131, endPoint x: 84, endPoint y: 126, distance: 14.1
click at [84, 126] on link "+xx-xxxxxxxx72" at bounding box center [85, 128] width 65 height 8
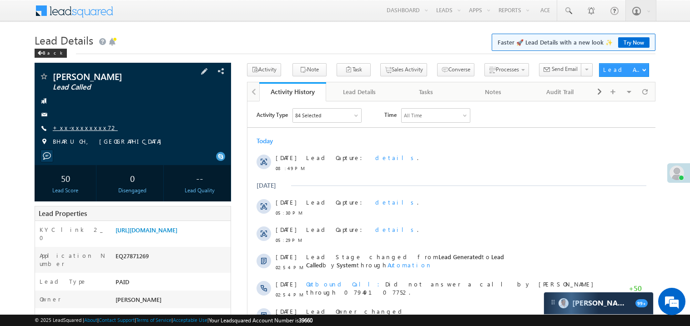
drag, startPoint x: 87, startPoint y: 128, endPoint x: 82, endPoint y: 129, distance: 4.6
click at [82, 129] on link "+xx-xxxxxxxx72" at bounding box center [85, 128] width 65 height 8
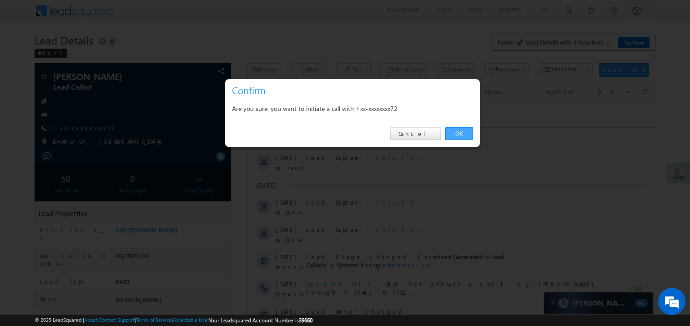
click at [460, 133] on link "OK" at bounding box center [459, 133] width 28 height 13
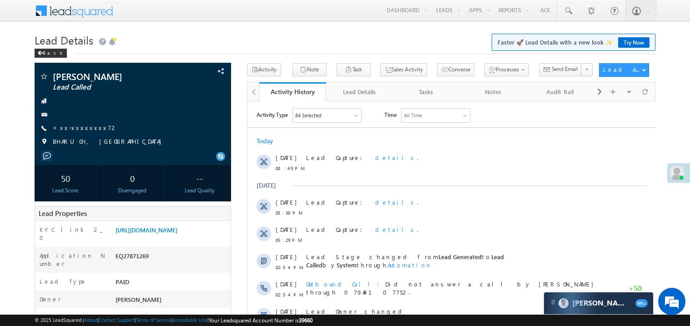
click at [459, 132] on div "Today 28 Aug 08:49 PM Lead Capture: details . Yesterday 27 Aug 05:30 PM Lead Ca…" at bounding box center [451, 287] width 408 height 311
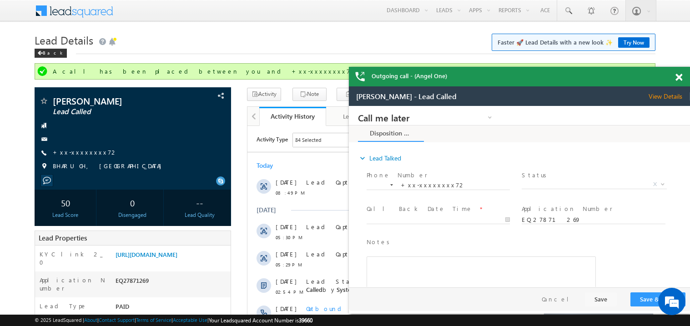
click at [676, 75] on span at bounding box center [678, 78] width 7 height 8
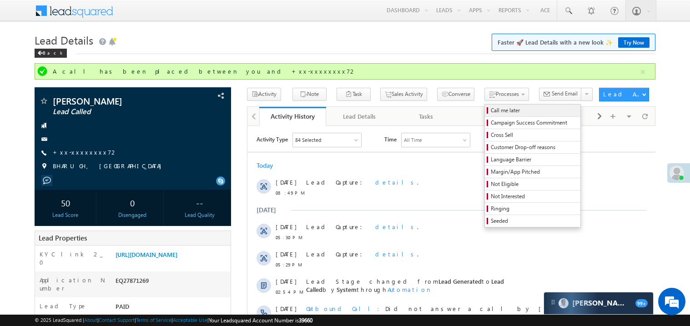
click at [491, 108] on span "Call me later" at bounding box center [534, 110] width 86 height 8
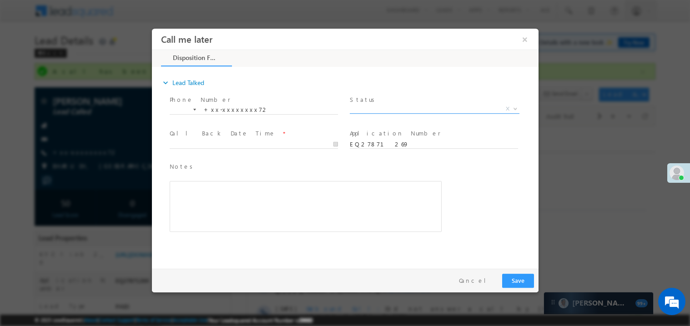
click at [385, 112] on span "Pitch Done Pitch Not Done No-Disposition Document not available Agreed for Proc…" at bounding box center [437, 110] width 176 height 11
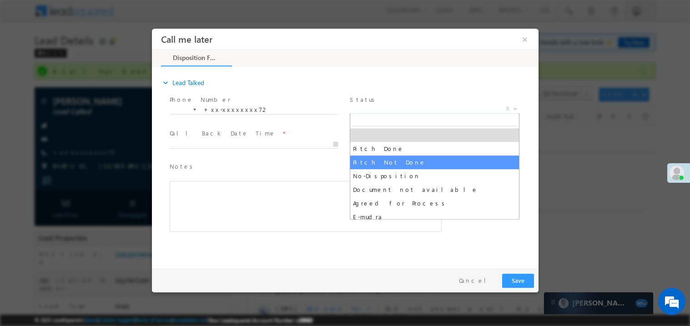
select select "Pitch Not Done"
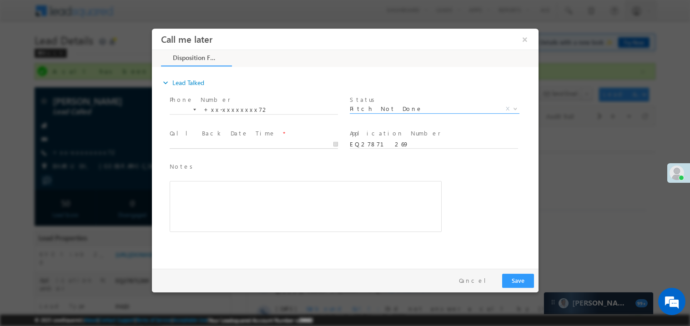
click at [225, 144] on body "Call me later ×" at bounding box center [344, 146] width 387 height 236
type input "08/28/25 8:51 PM"
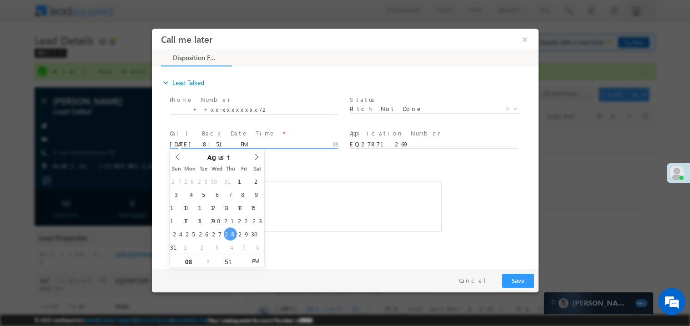
click at [334, 215] on div "Rich Text Editor, 40788eee-0fb2-11ec-a811-0adc8a9d82c2__tab1__section1__Notes__…" at bounding box center [305, 206] width 272 height 51
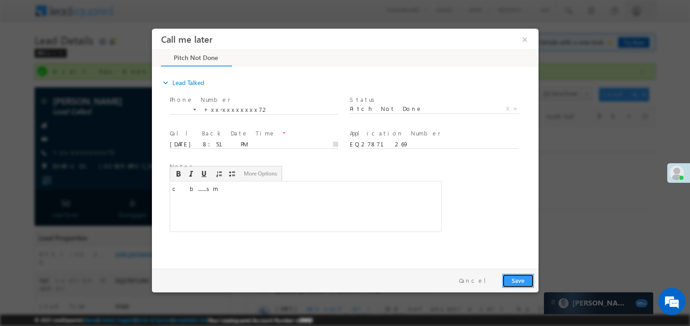
click at [519, 281] on button "Save" at bounding box center [518, 280] width 32 height 14
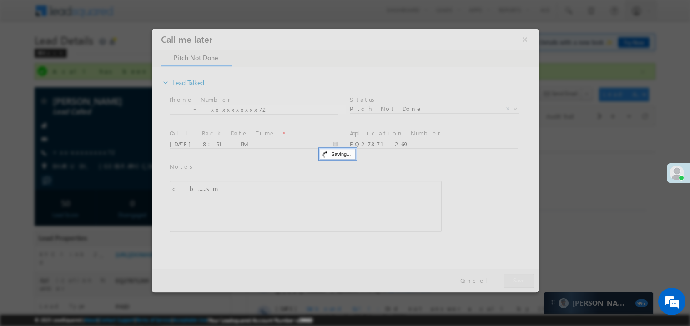
click at [519, 281] on div at bounding box center [344, 160] width 387 height 264
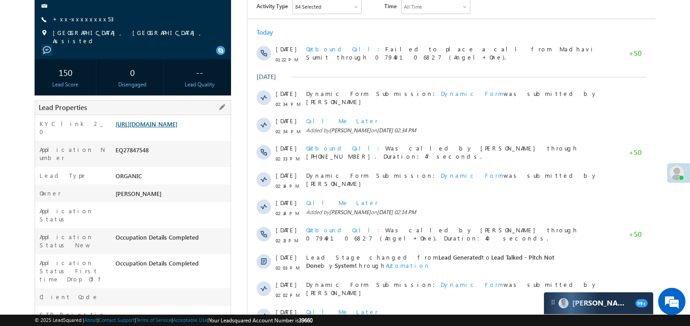
click at [171, 128] on link "[URL][DOMAIN_NAME]" at bounding box center [147, 124] width 62 height 8
